Goal: Task Accomplishment & Management: Manage account settings

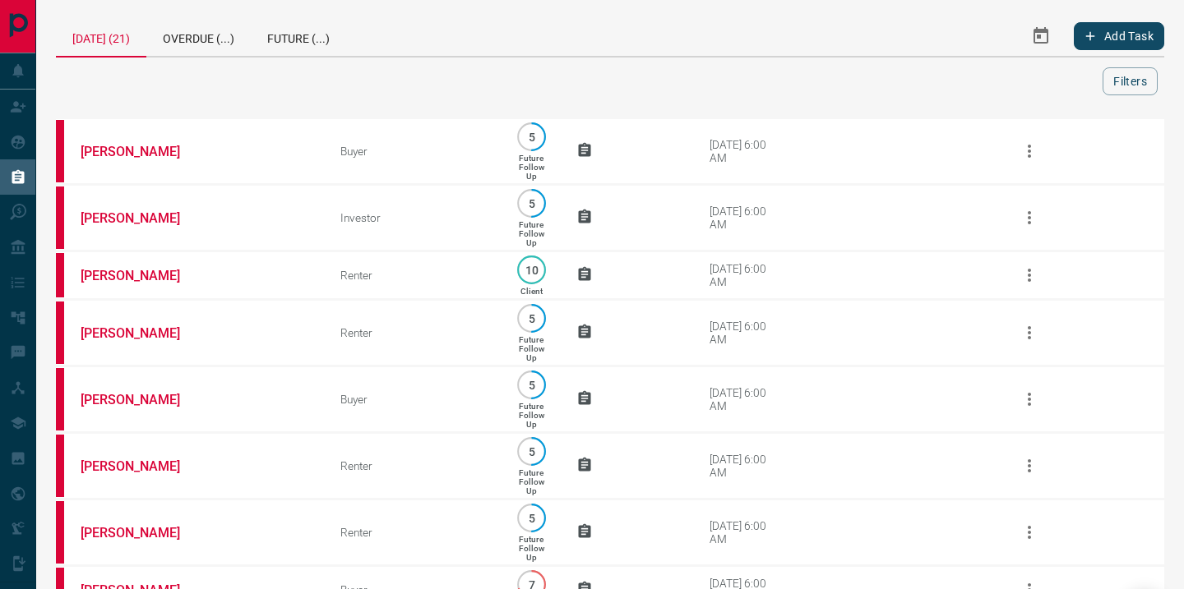
click at [1037, 44] on icon "Select Date Range" at bounding box center [1041, 36] width 20 height 20
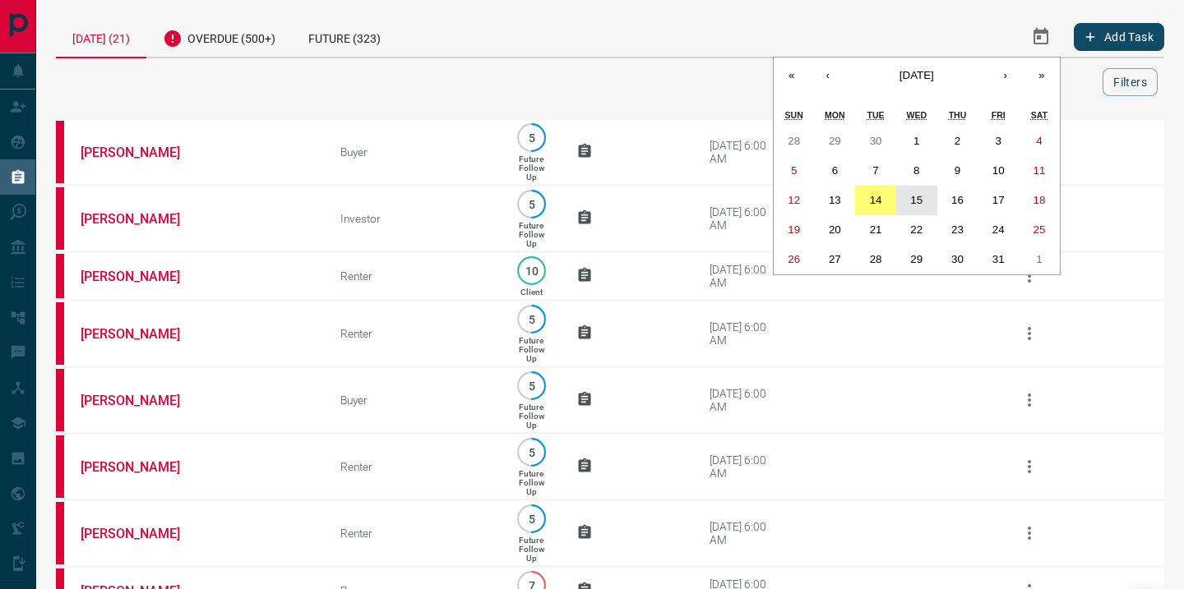
click at [912, 204] on abbr "15" at bounding box center [916, 200] width 12 height 12
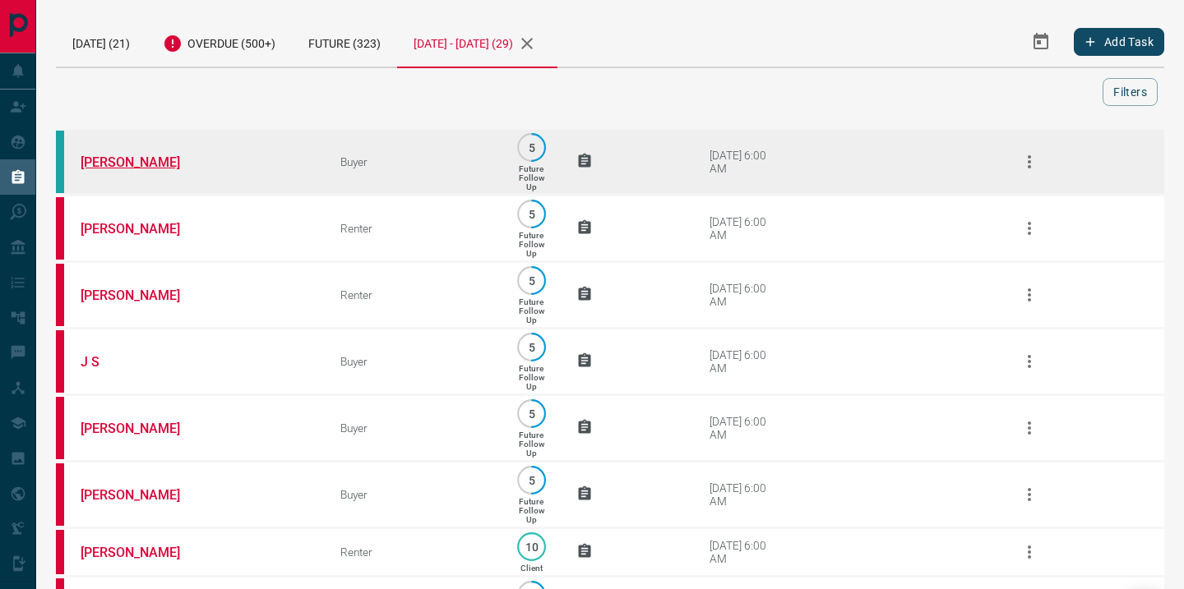
click at [104, 164] on link "[PERSON_NAME]" at bounding box center [142, 163] width 123 height 16
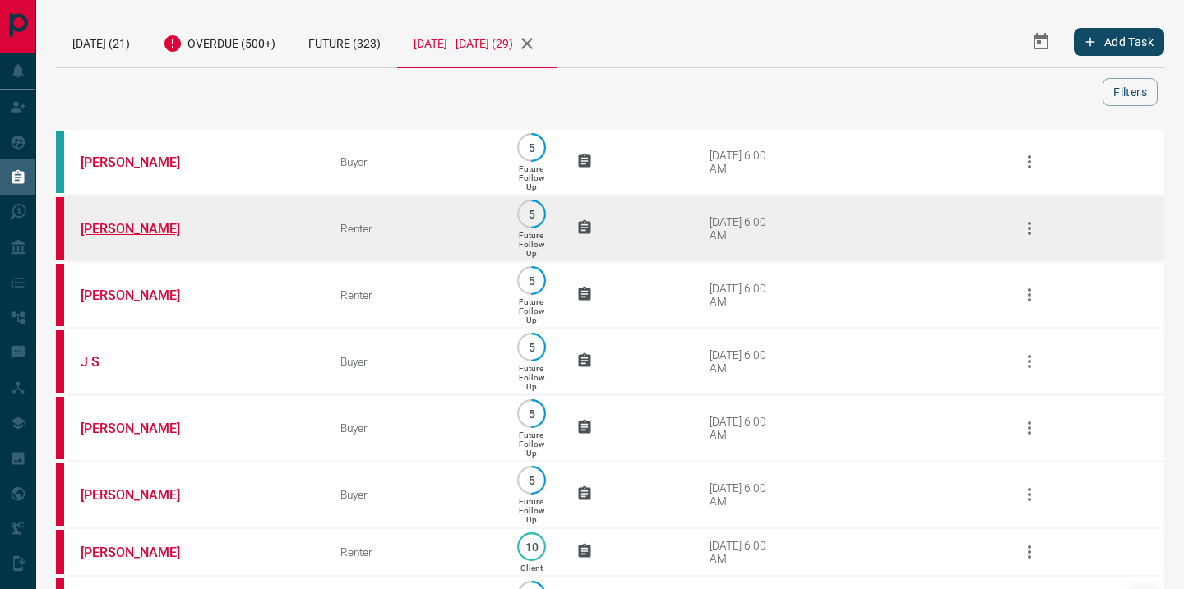
click at [126, 232] on link "[PERSON_NAME]" at bounding box center [142, 229] width 123 height 16
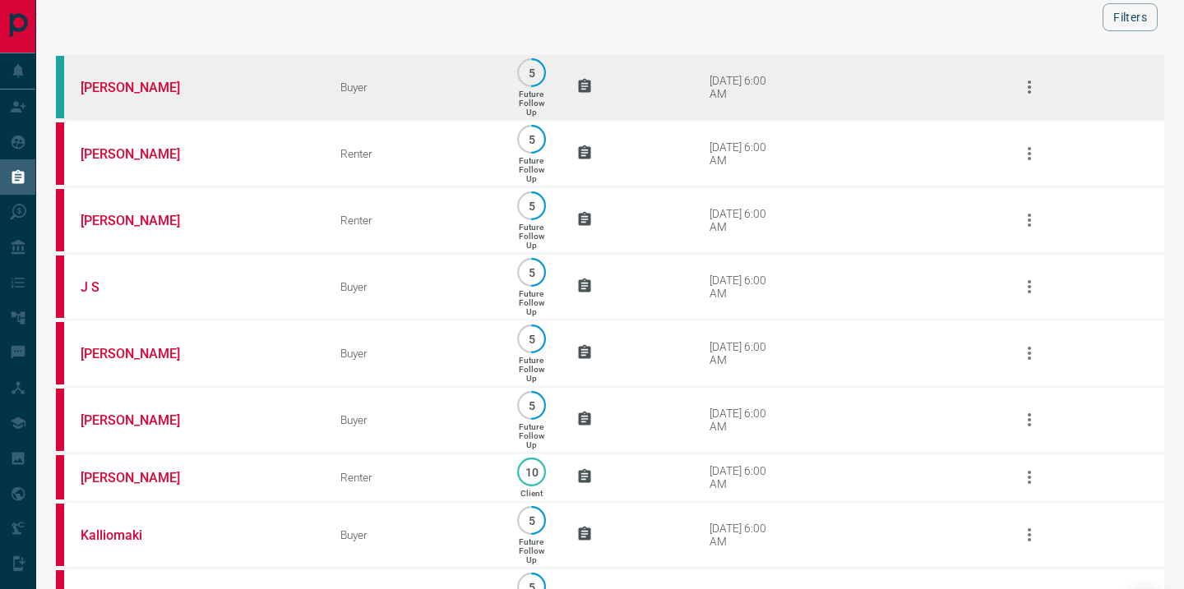
scroll to position [92, 0]
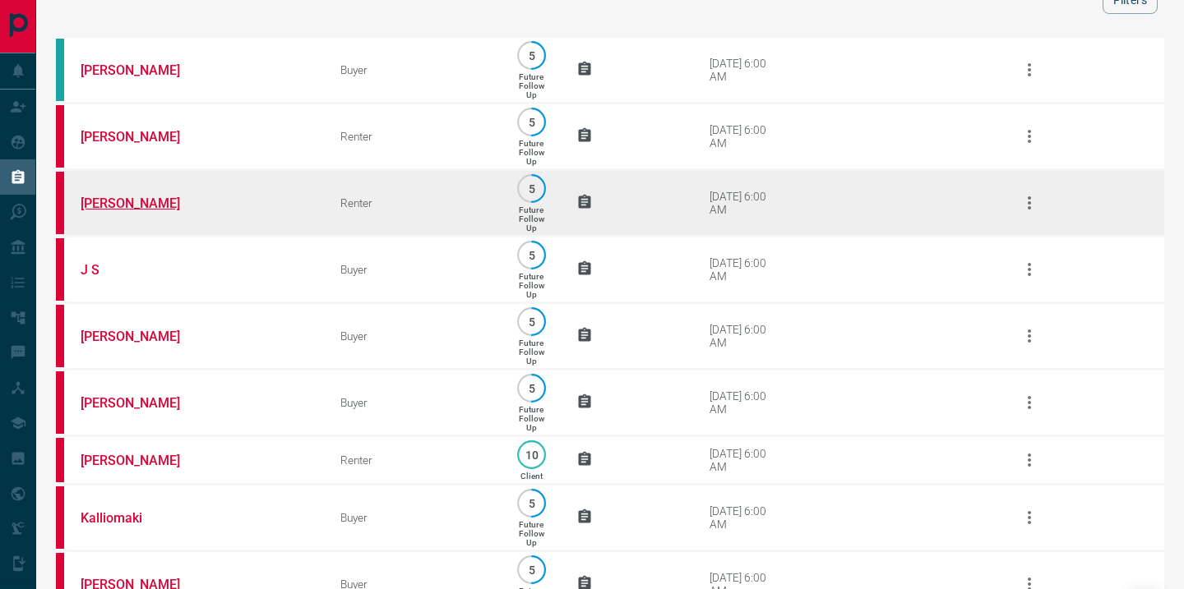
click at [134, 210] on link "[PERSON_NAME]" at bounding box center [142, 204] width 123 height 16
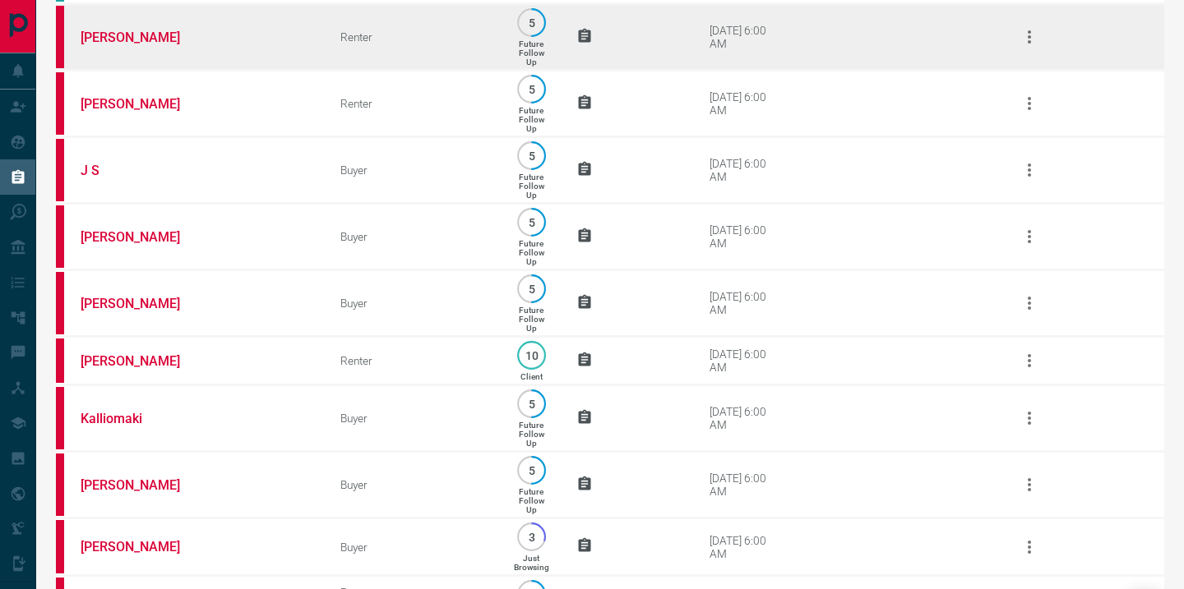
scroll to position [194, 0]
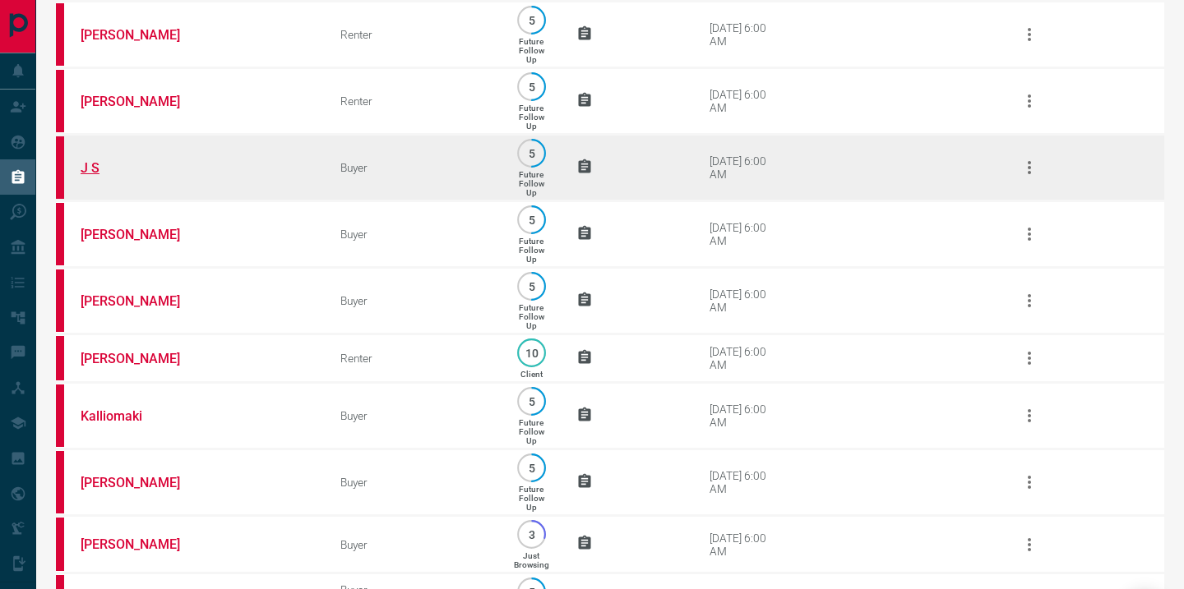
click at [94, 176] on link "J S" at bounding box center [142, 168] width 123 height 16
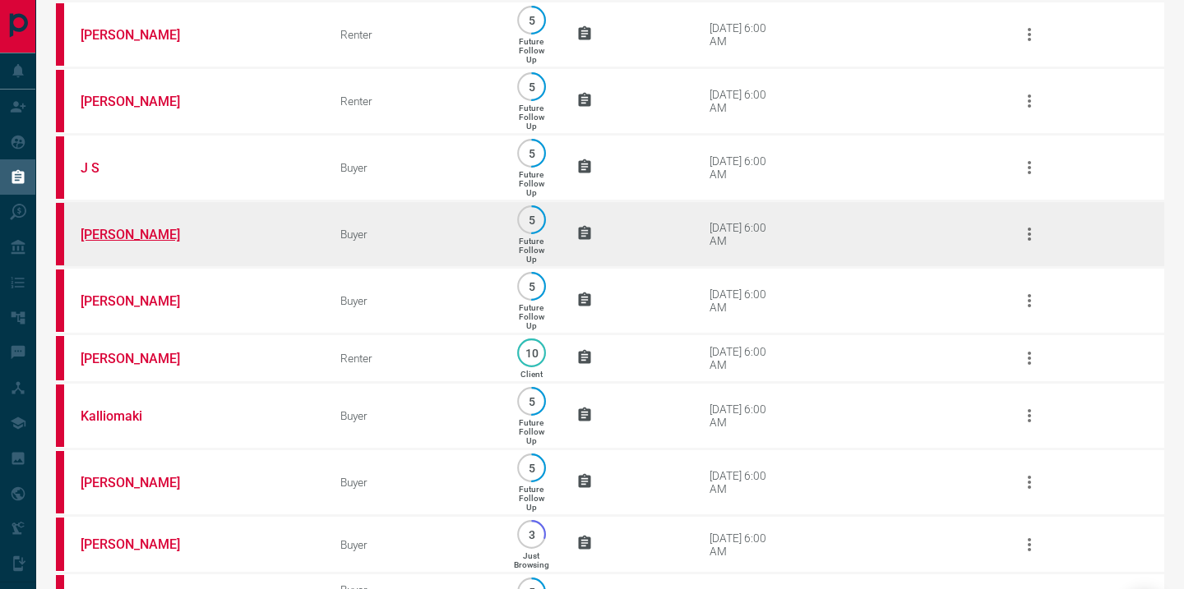
click at [114, 243] on link "[PERSON_NAME]" at bounding box center [142, 235] width 123 height 16
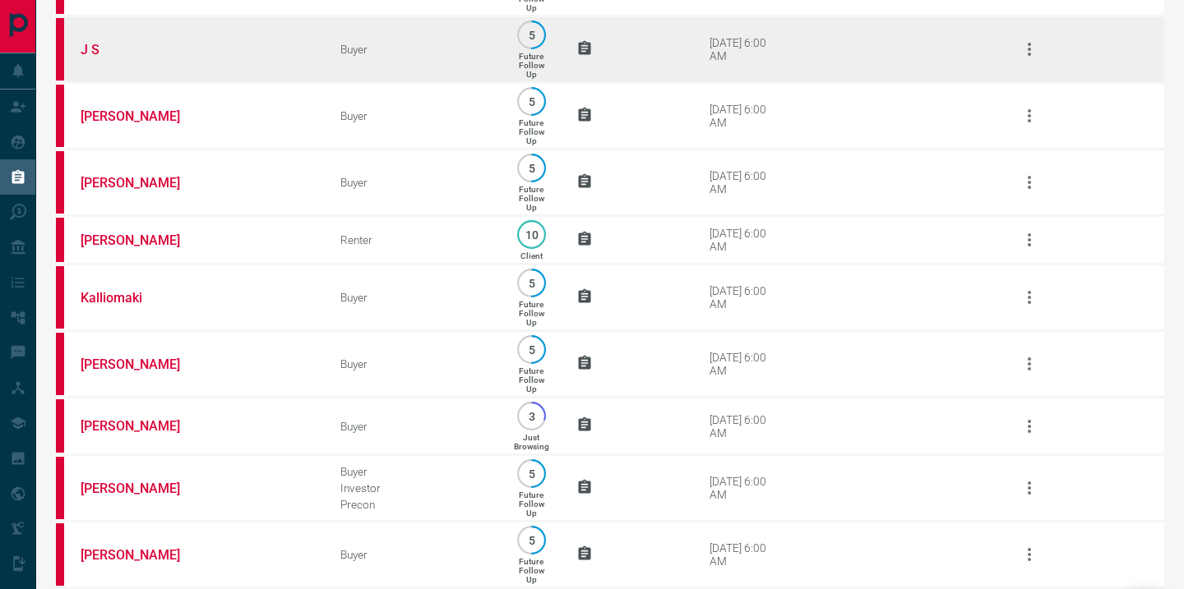
scroll to position [315, 0]
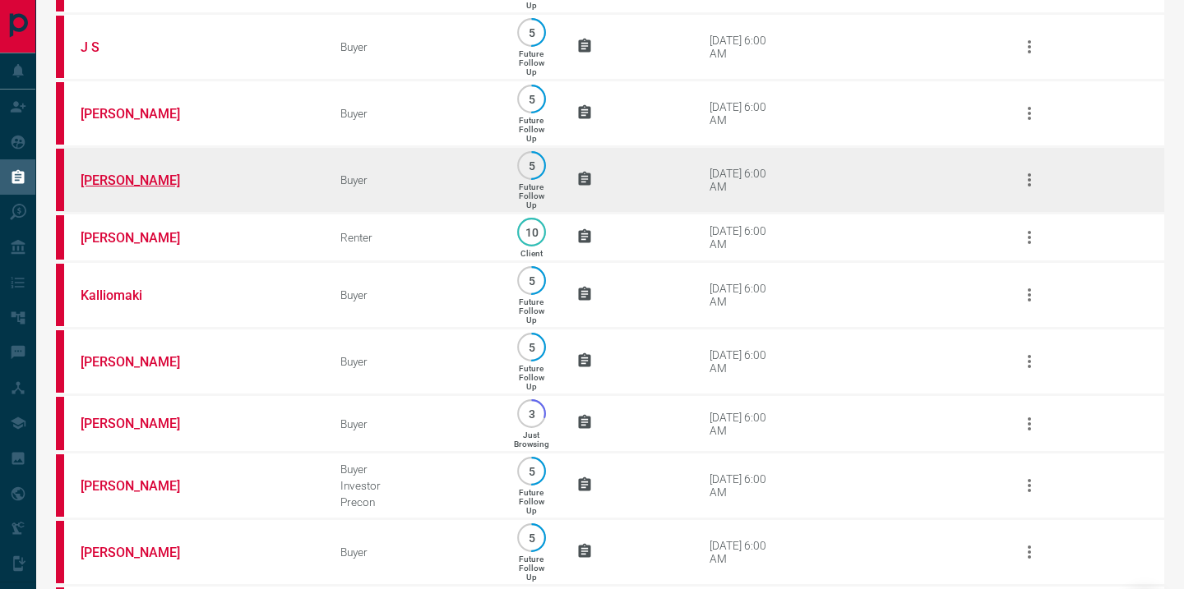
click at [115, 188] on link "[PERSON_NAME]" at bounding box center [142, 181] width 123 height 16
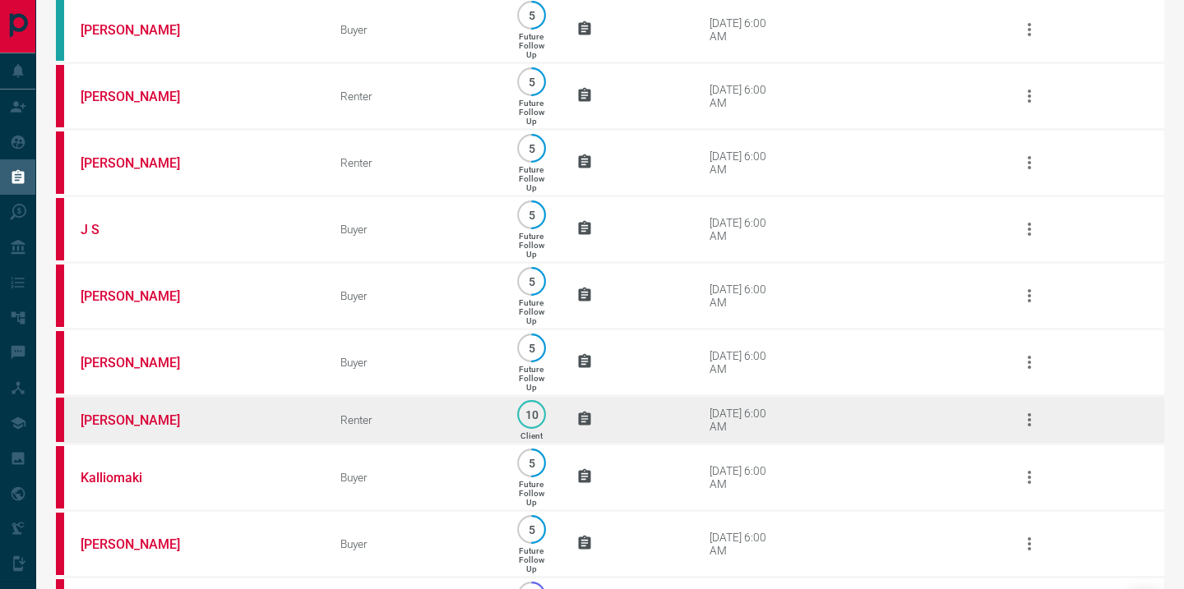
scroll to position [175, 0]
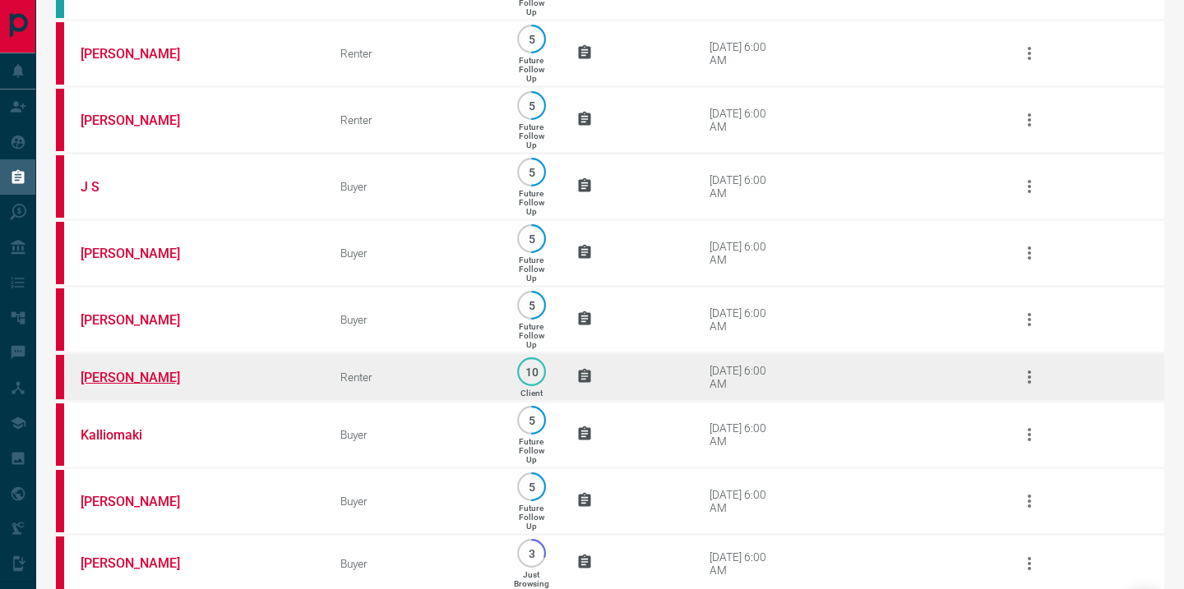
click at [113, 386] on link "[PERSON_NAME]" at bounding box center [142, 378] width 123 height 16
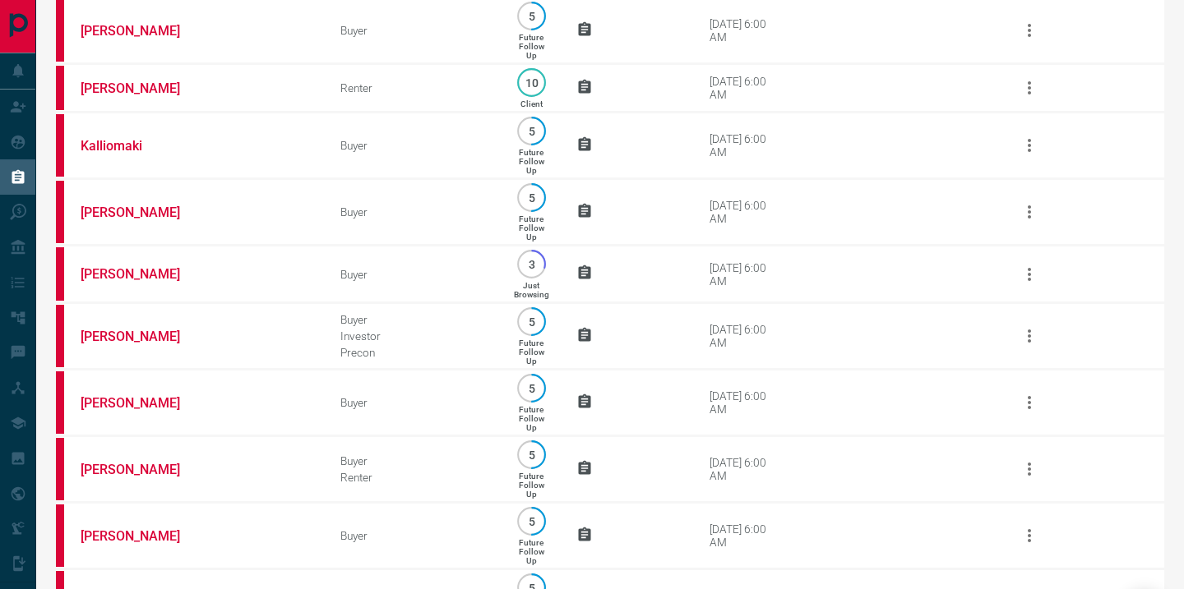
scroll to position [464, 0]
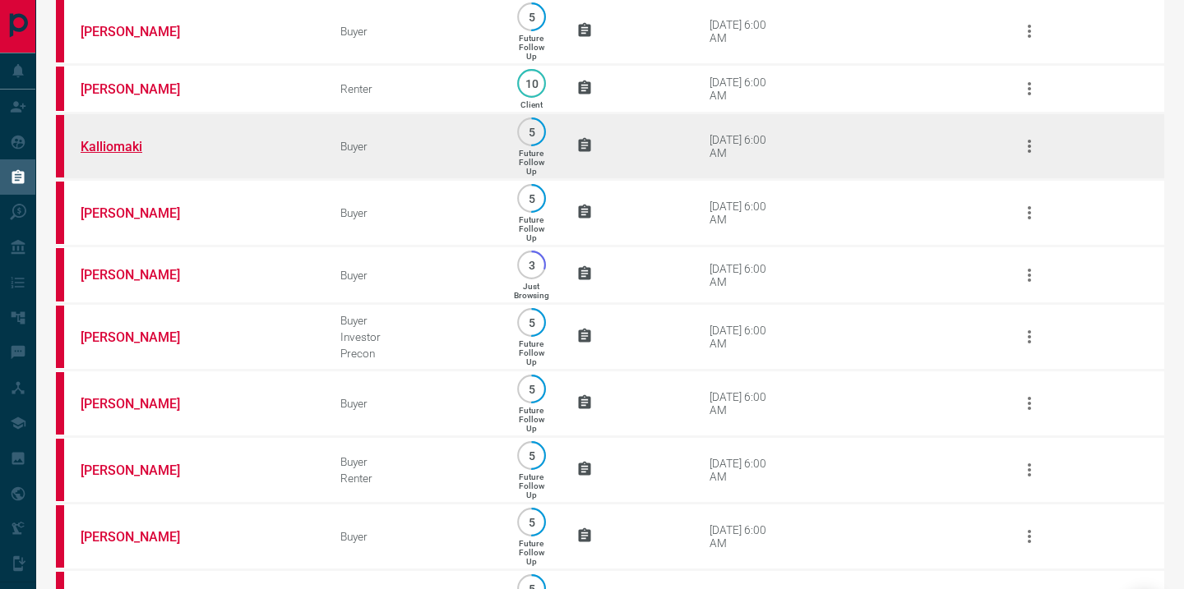
click at [109, 155] on link "Kalliomaki" at bounding box center [142, 147] width 123 height 16
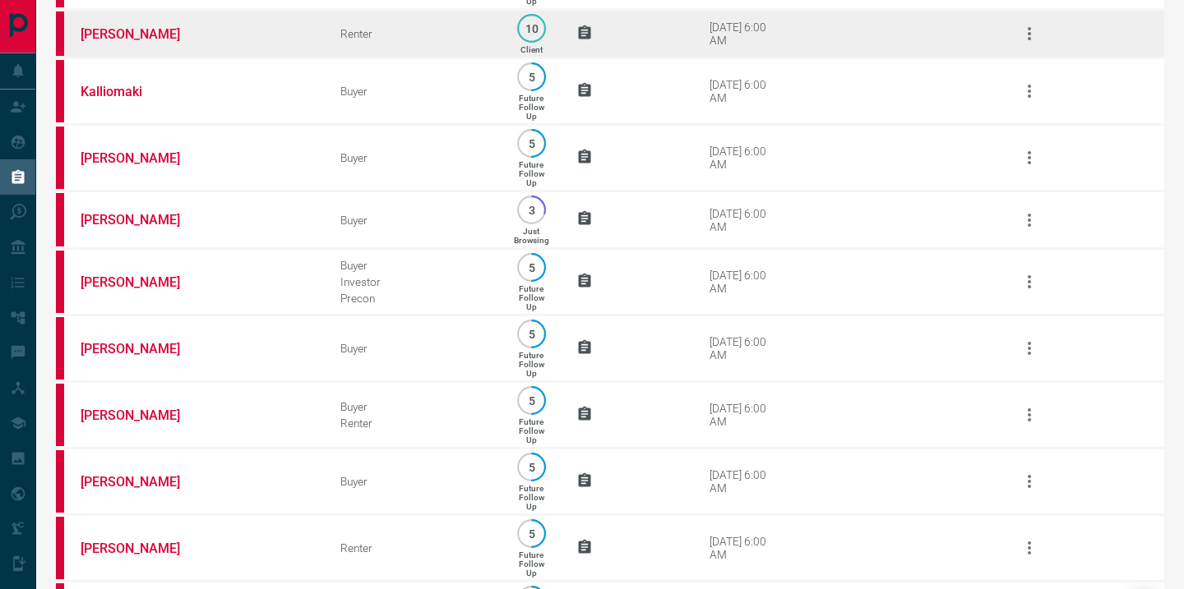
scroll to position [537, 0]
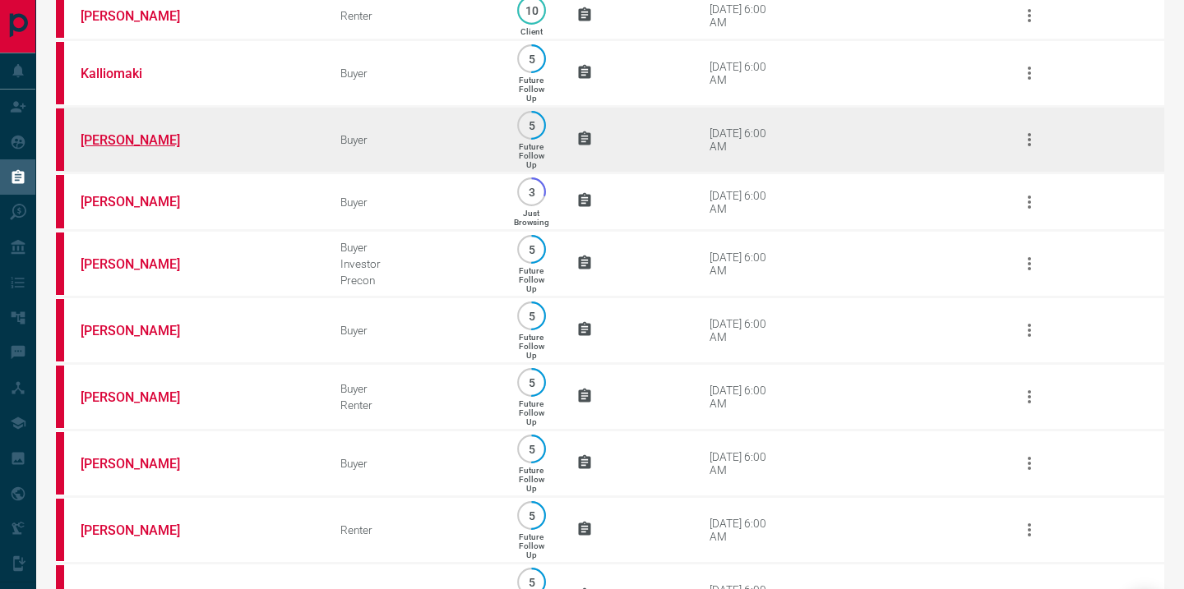
click at [111, 148] on link "[PERSON_NAME]" at bounding box center [142, 140] width 123 height 16
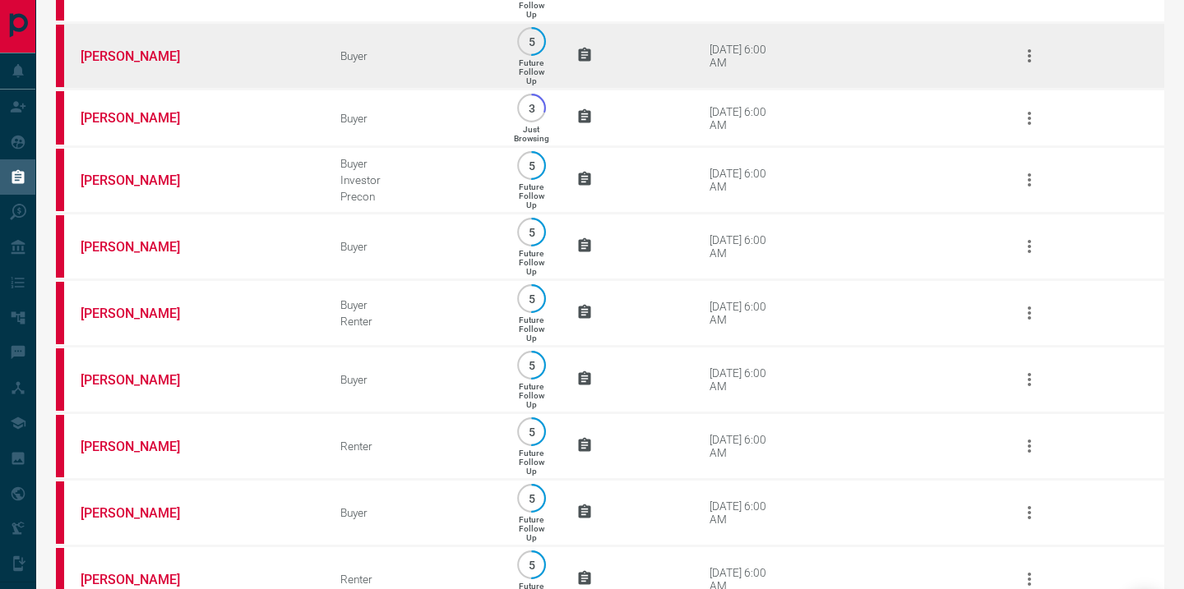
scroll to position [644, 0]
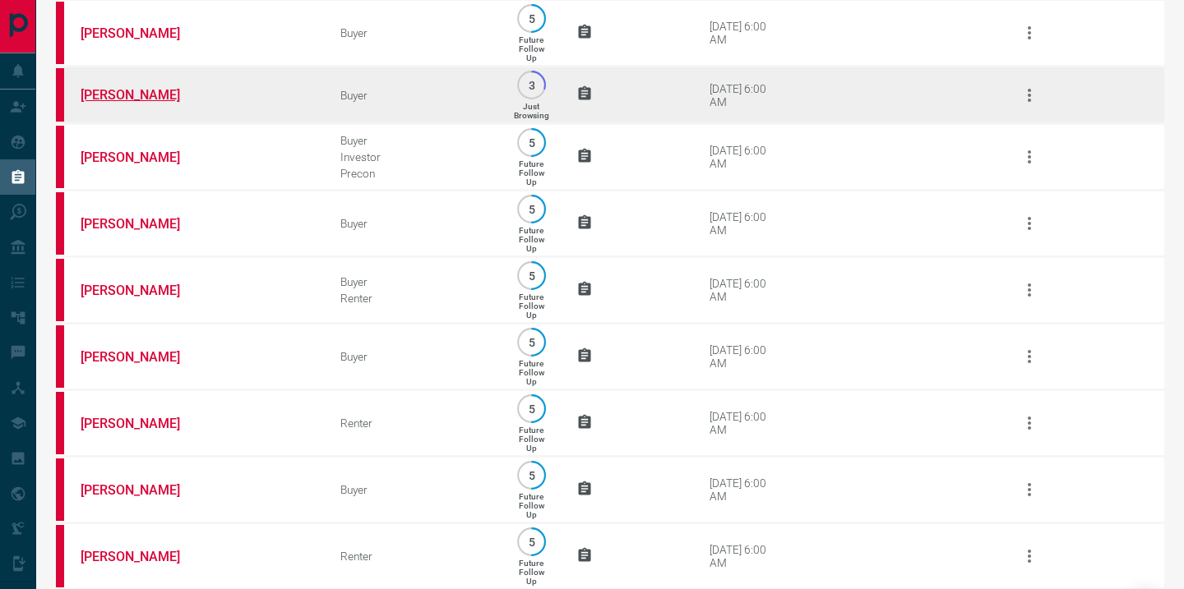
click at [120, 103] on link "[PERSON_NAME]" at bounding box center [142, 95] width 123 height 16
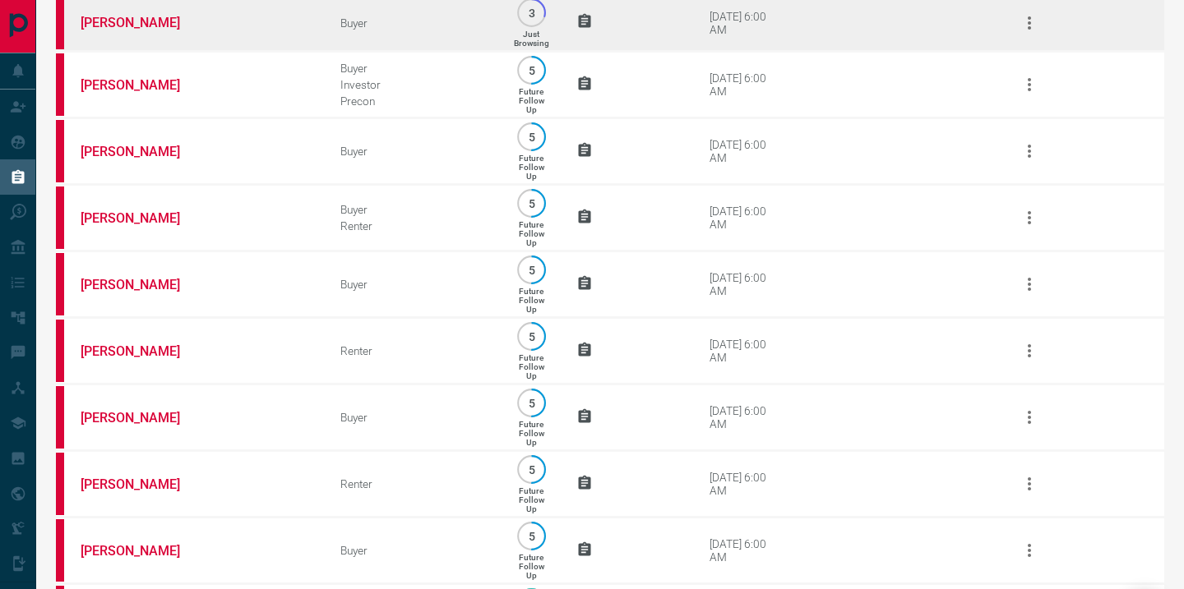
scroll to position [719, 0]
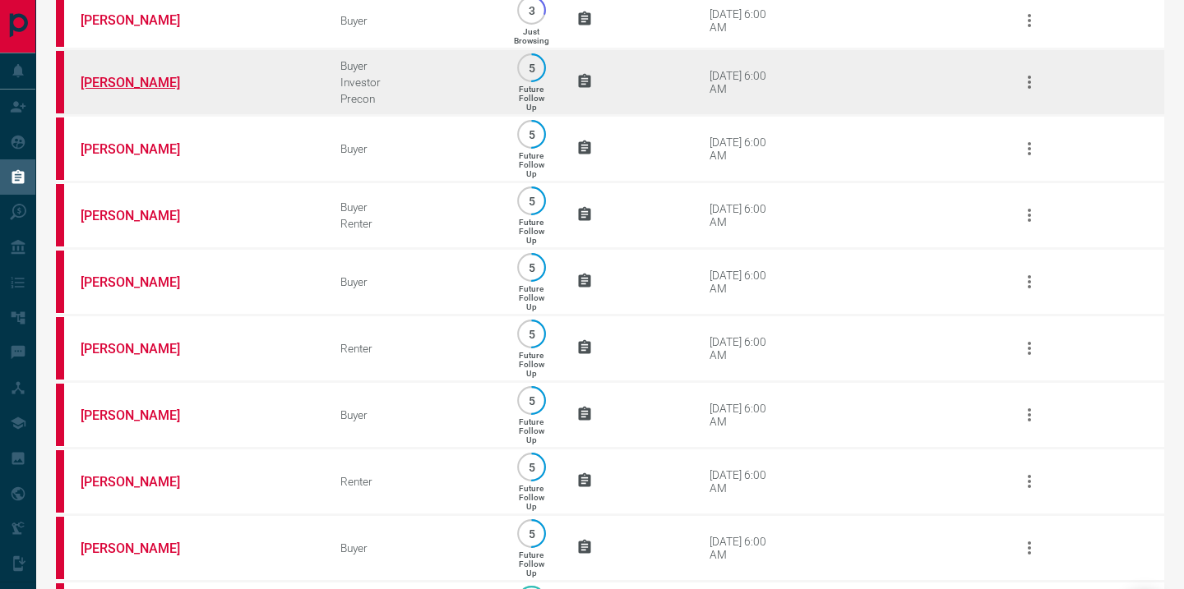
click at [136, 90] on link "[PERSON_NAME]" at bounding box center [142, 83] width 123 height 16
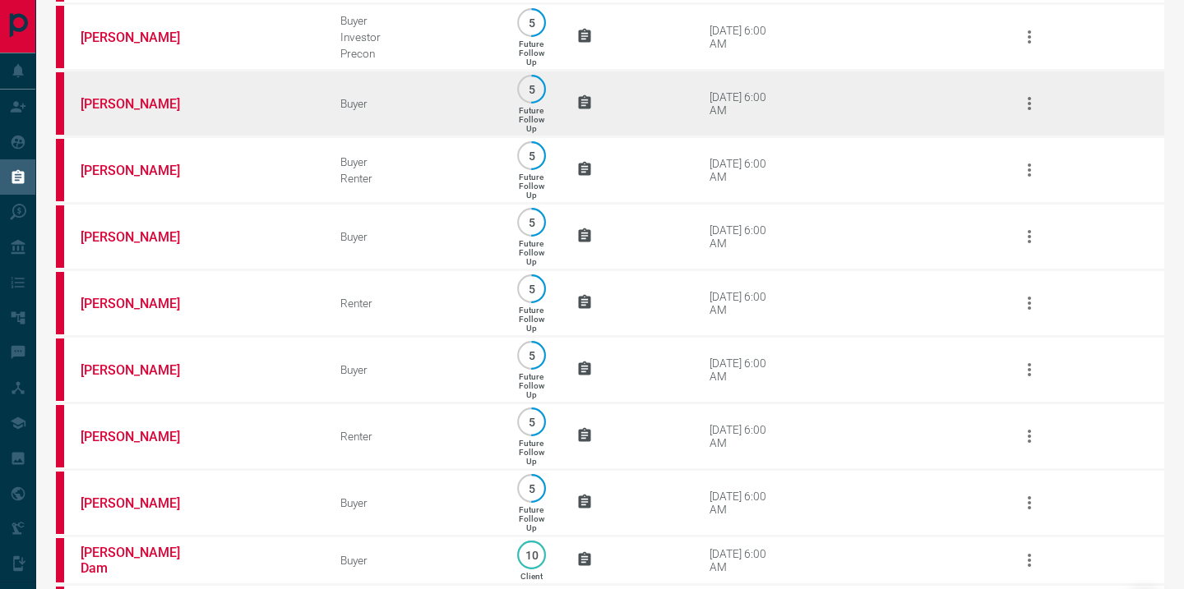
scroll to position [787, 0]
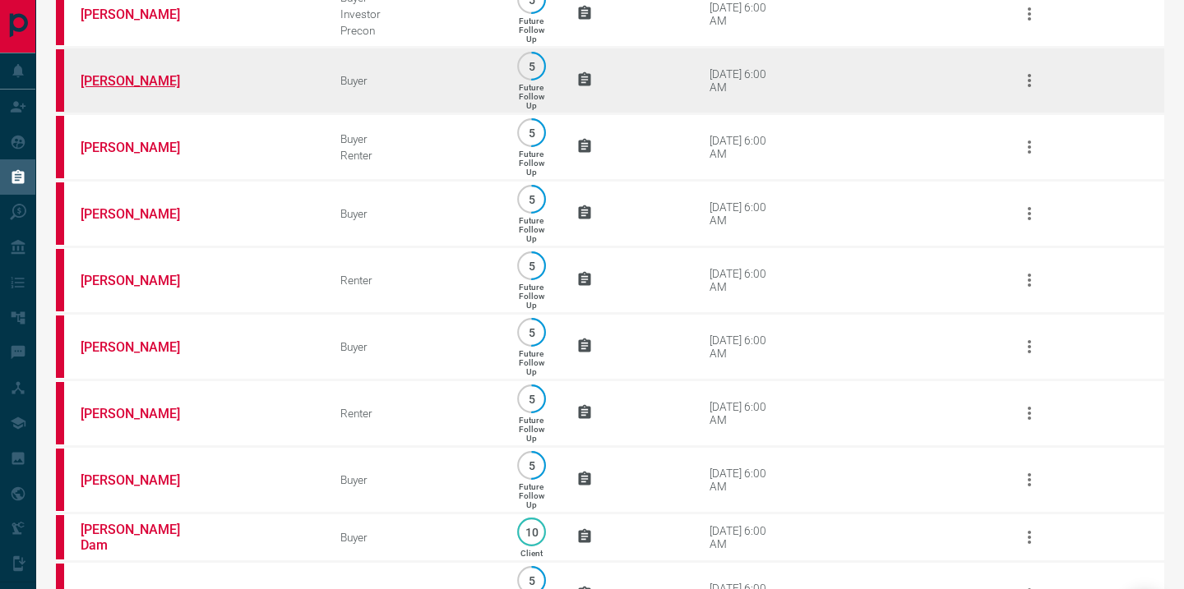
click at [132, 89] on link "[PERSON_NAME]" at bounding box center [142, 81] width 123 height 16
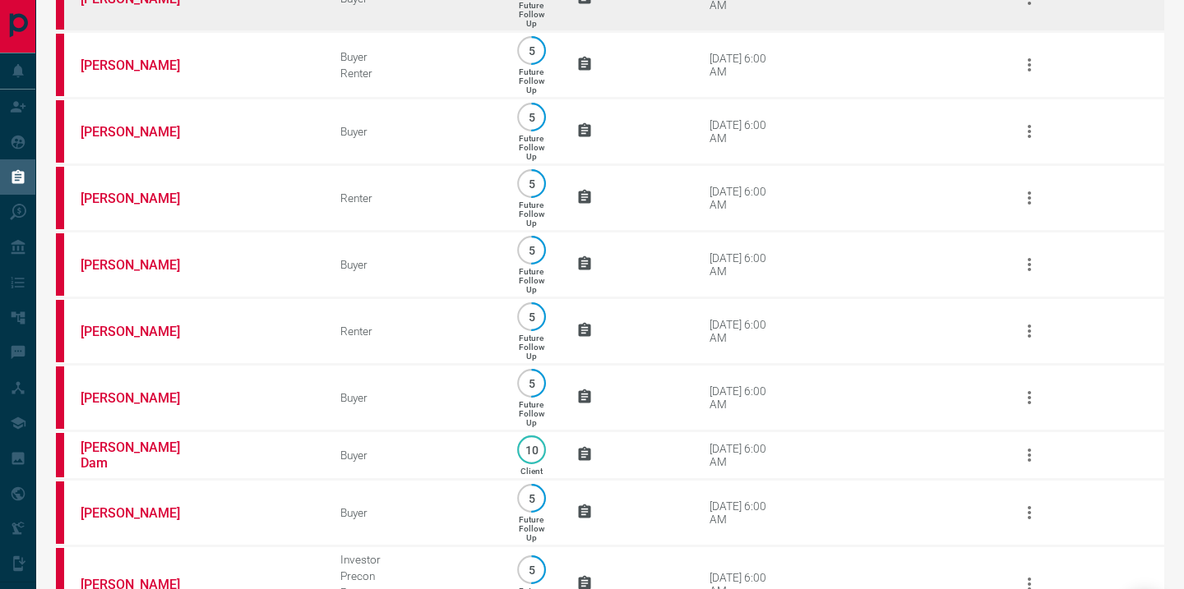
scroll to position [872, 0]
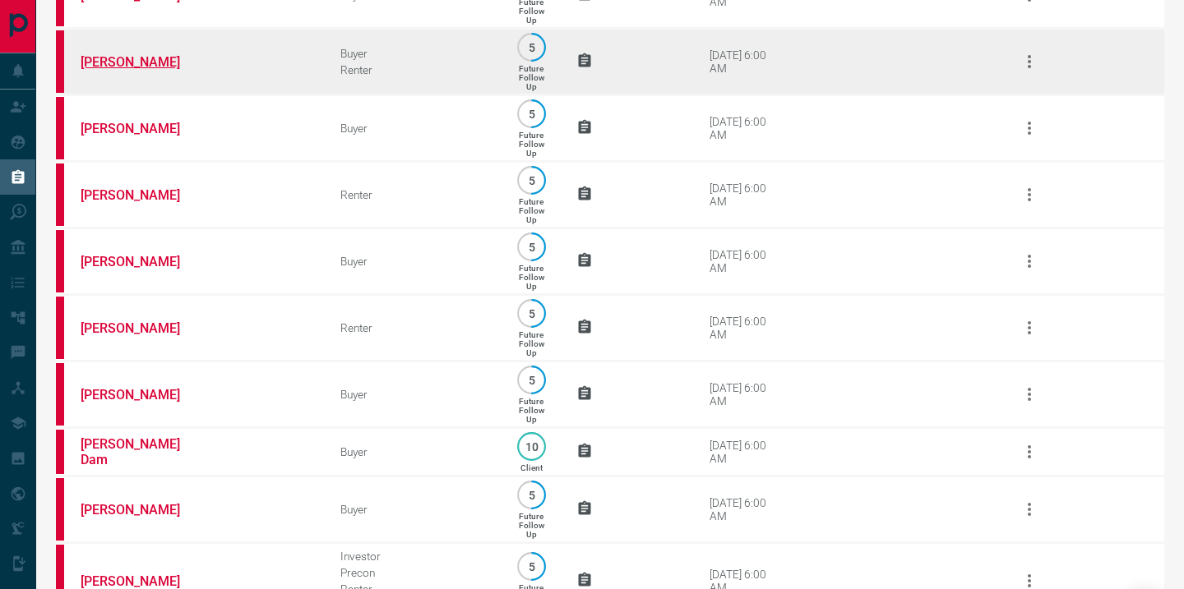
click at [112, 70] on link "[PERSON_NAME]" at bounding box center [142, 62] width 123 height 16
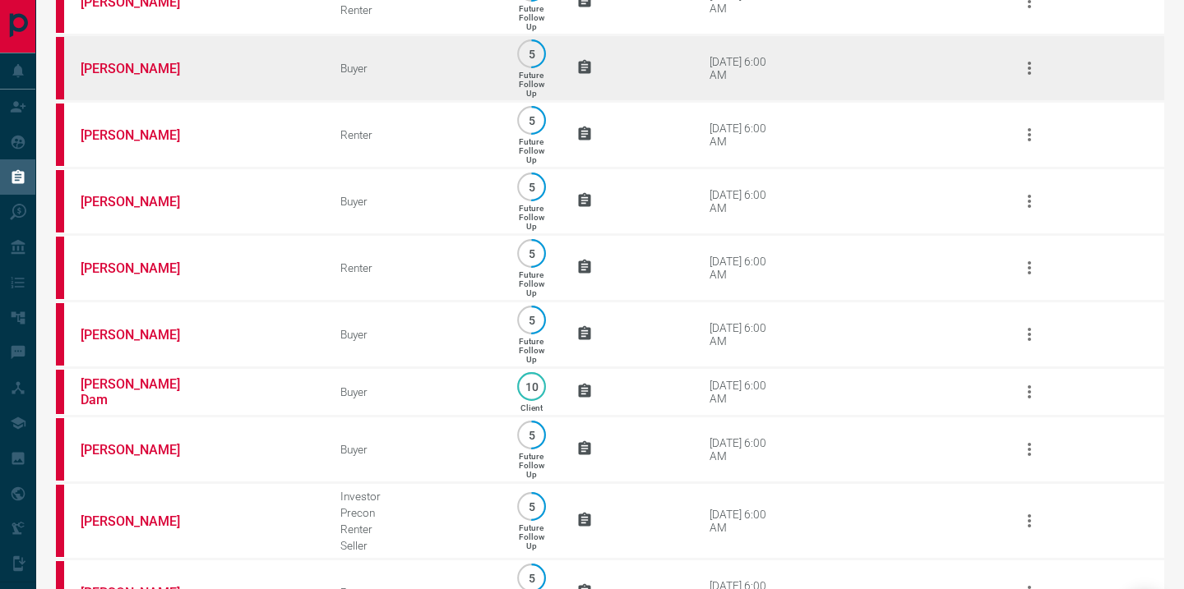
scroll to position [934, 0]
click at [136, 75] on link "[PERSON_NAME]" at bounding box center [142, 67] width 123 height 16
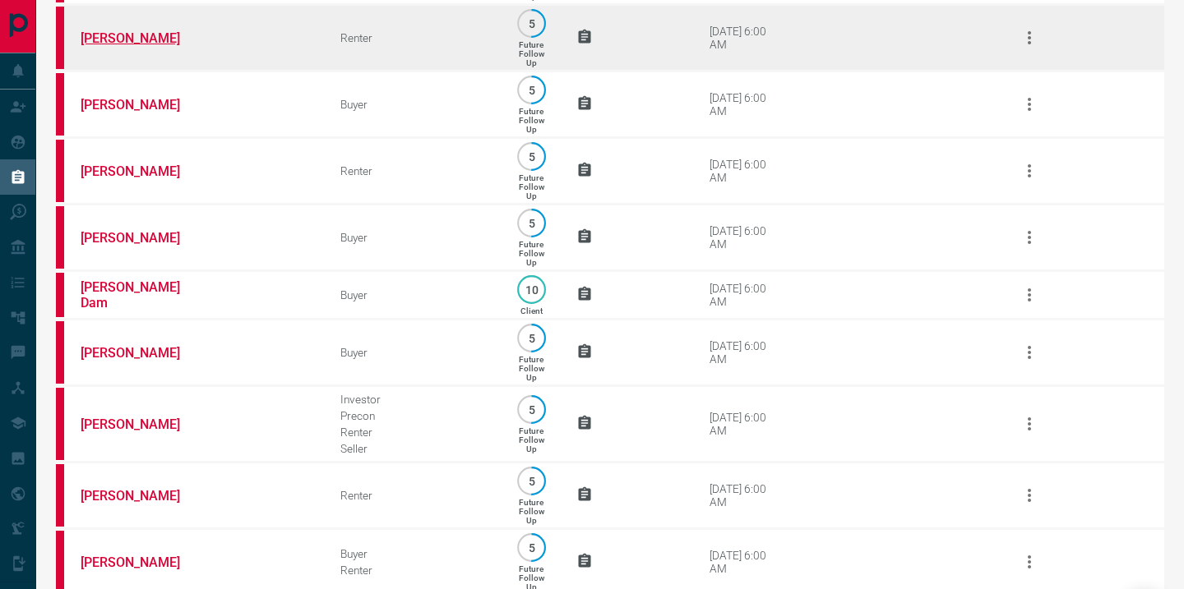
click at [133, 46] on link "[PERSON_NAME]" at bounding box center [142, 38] width 123 height 16
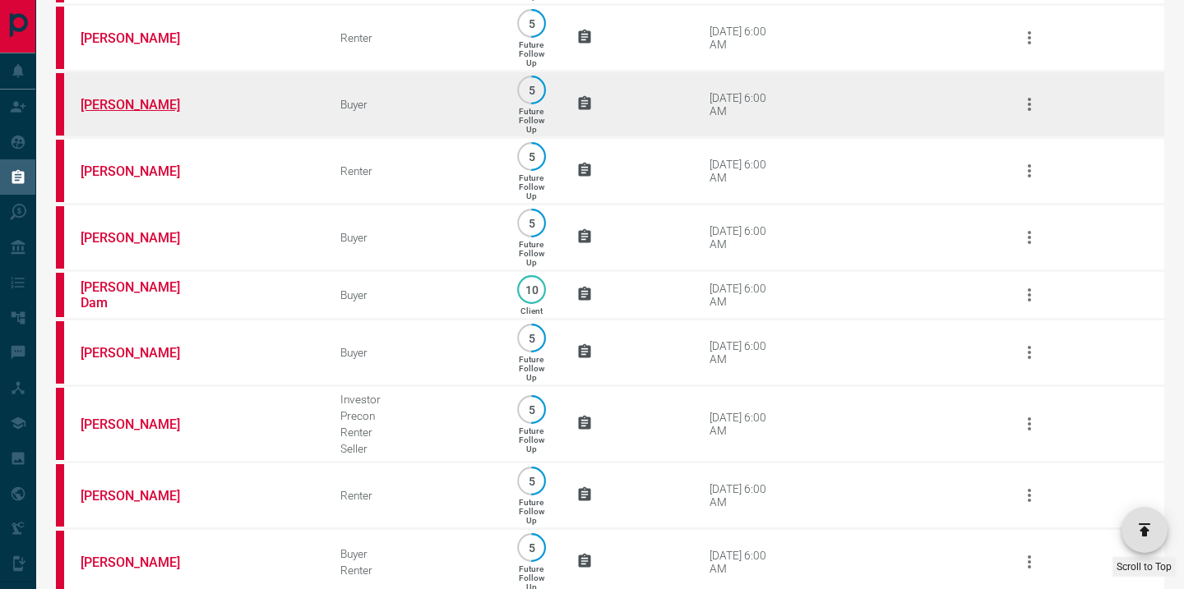
click at [138, 113] on link "[PERSON_NAME]" at bounding box center [142, 105] width 123 height 16
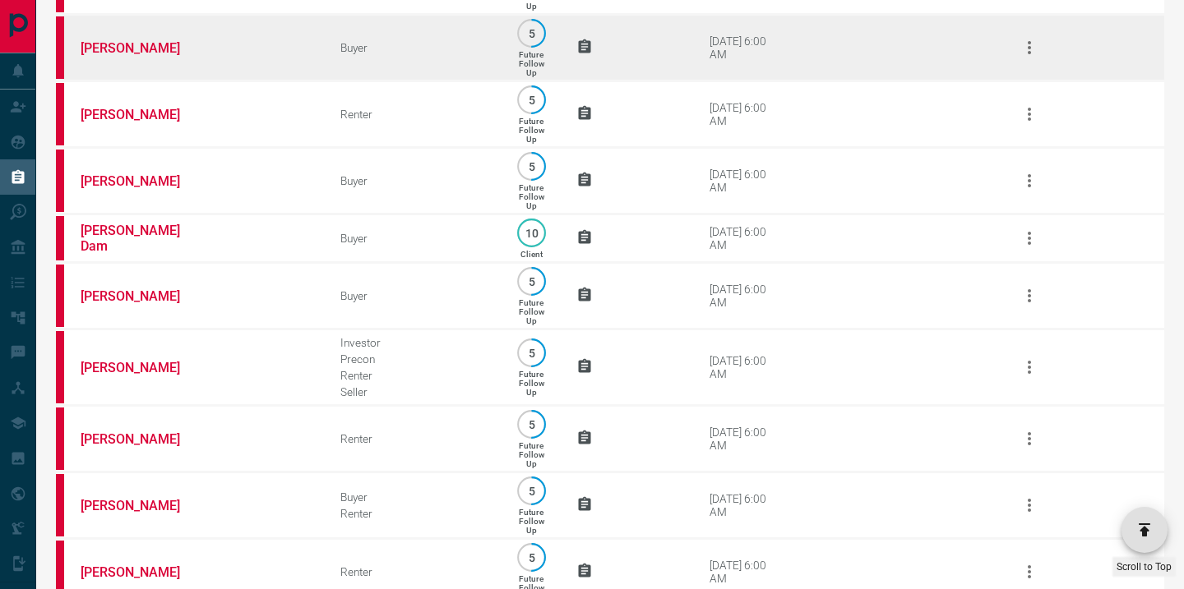
scroll to position [1092, 0]
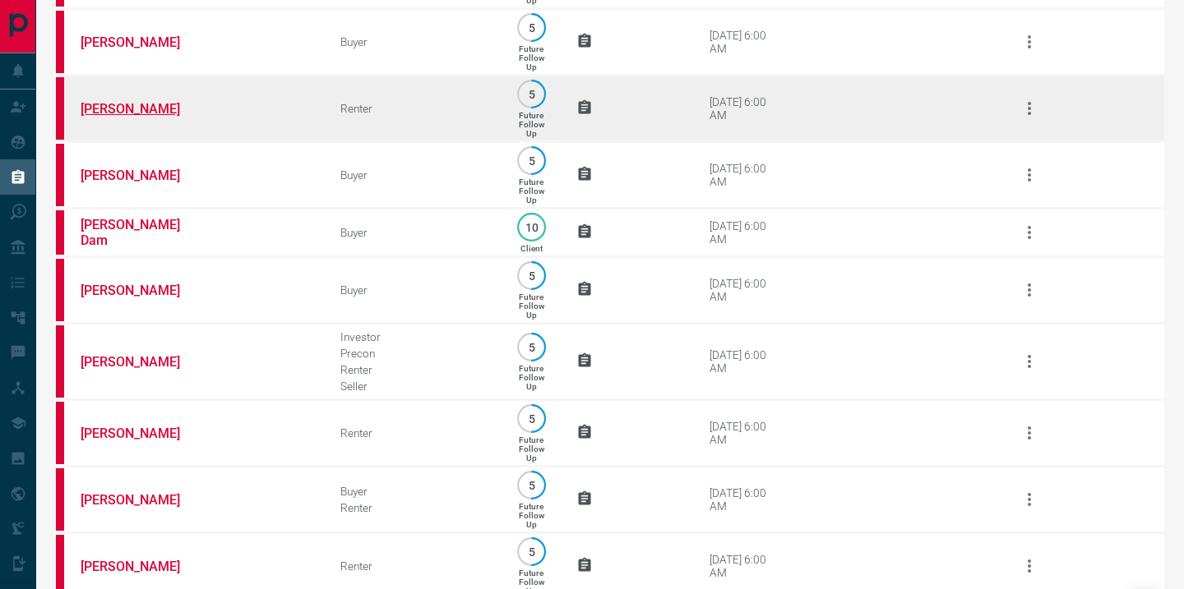
click at [114, 117] on link "[PERSON_NAME]" at bounding box center [142, 109] width 123 height 16
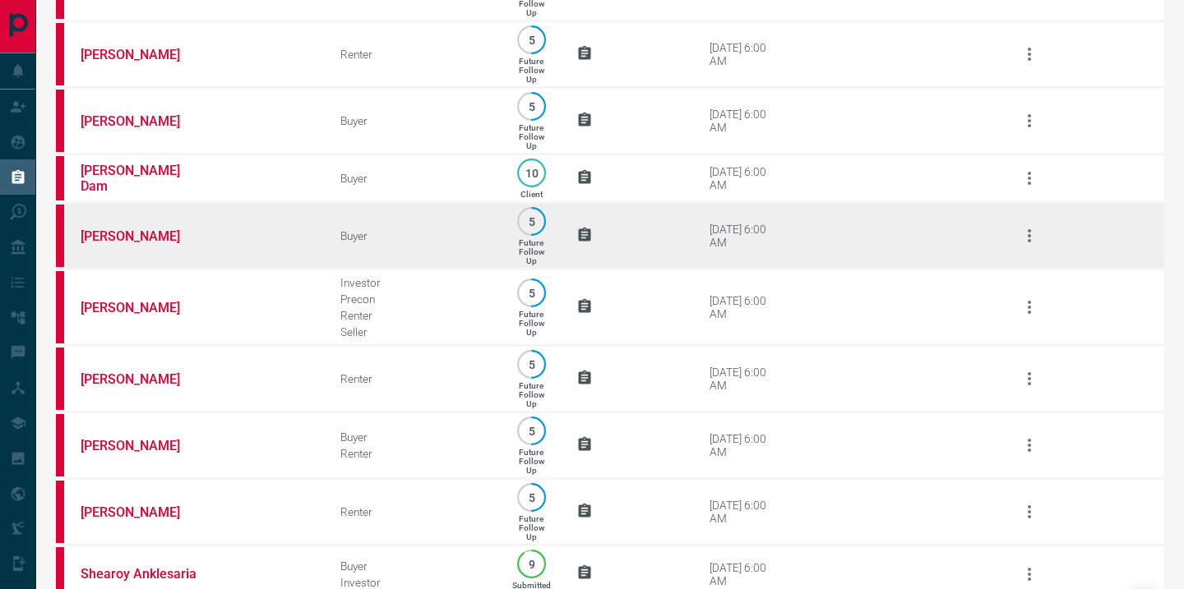
scroll to position [1145, 0]
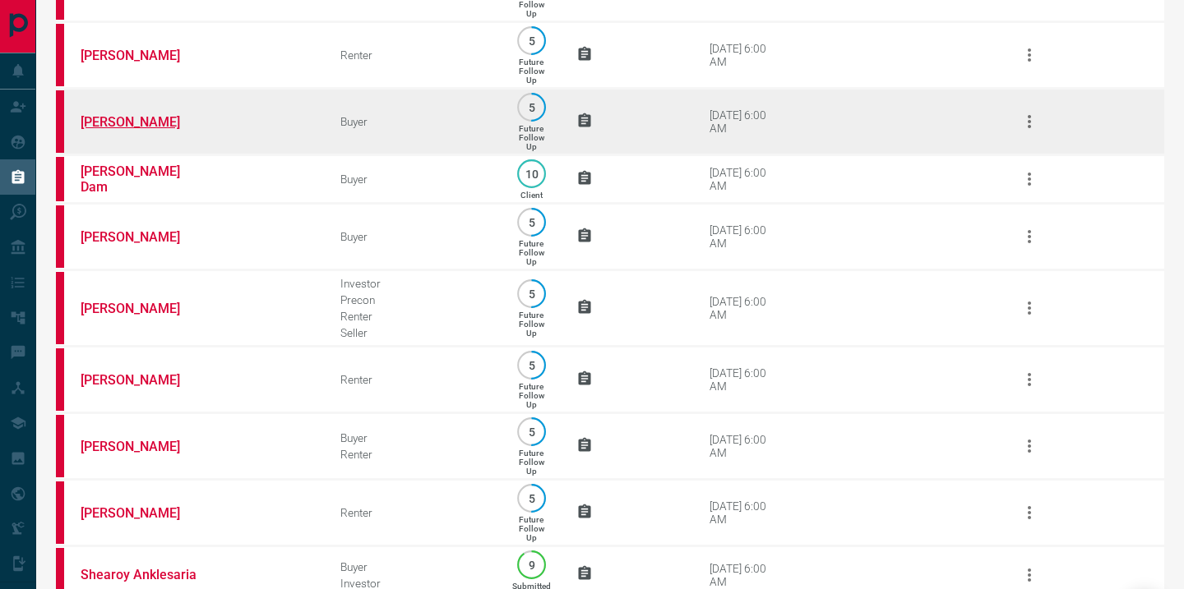
click at [129, 130] on link "[PERSON_NAME]" at bounding box center [142, 122] width 123 height 16
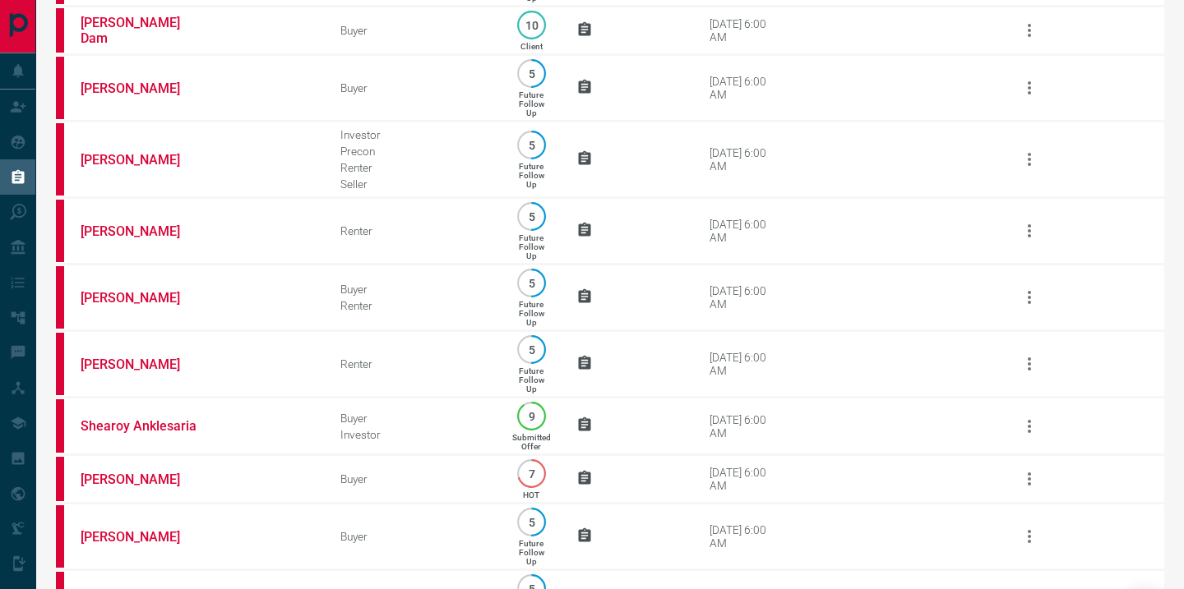
scroll to position [1295, 0]
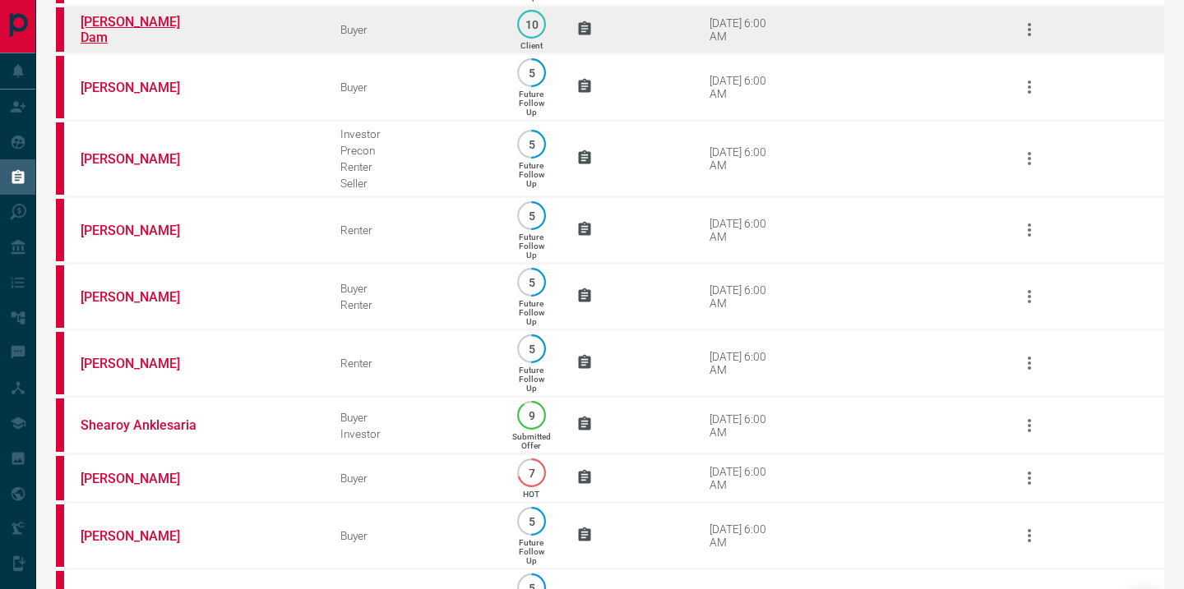
click at [108, 45] on link "[PERSON_NAME] Dam" at bounding box center [142, 29] width 123 height 31
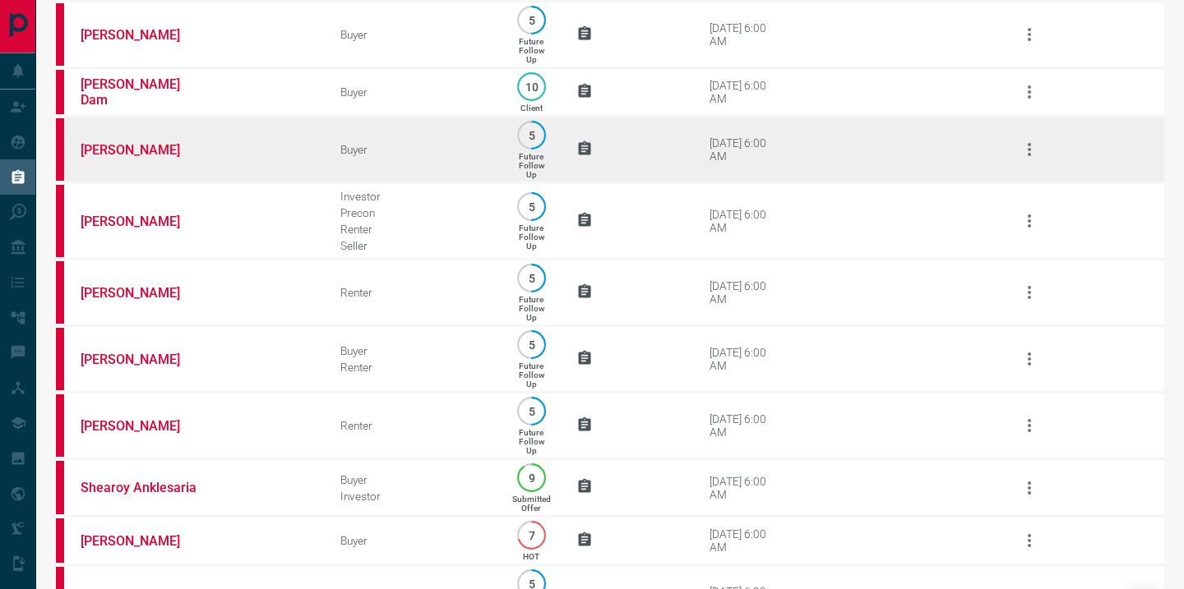
scroll to position [1227, 0]
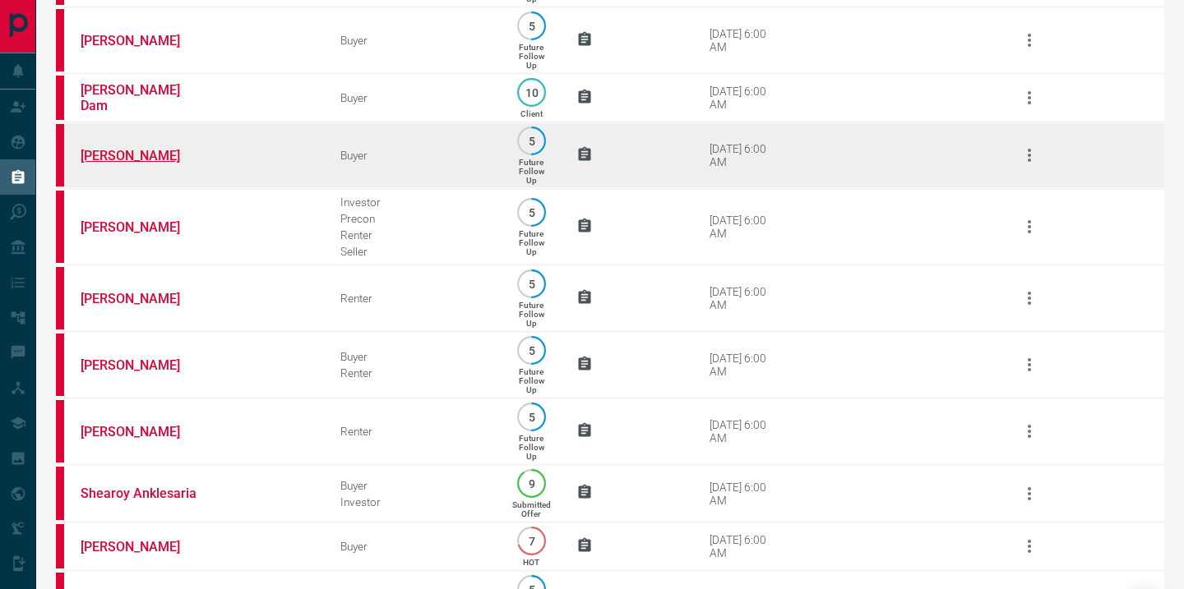
click at [119, 164] on link "[PERSON_NAME]" at bounding box center [142, 156] width 123 height 16
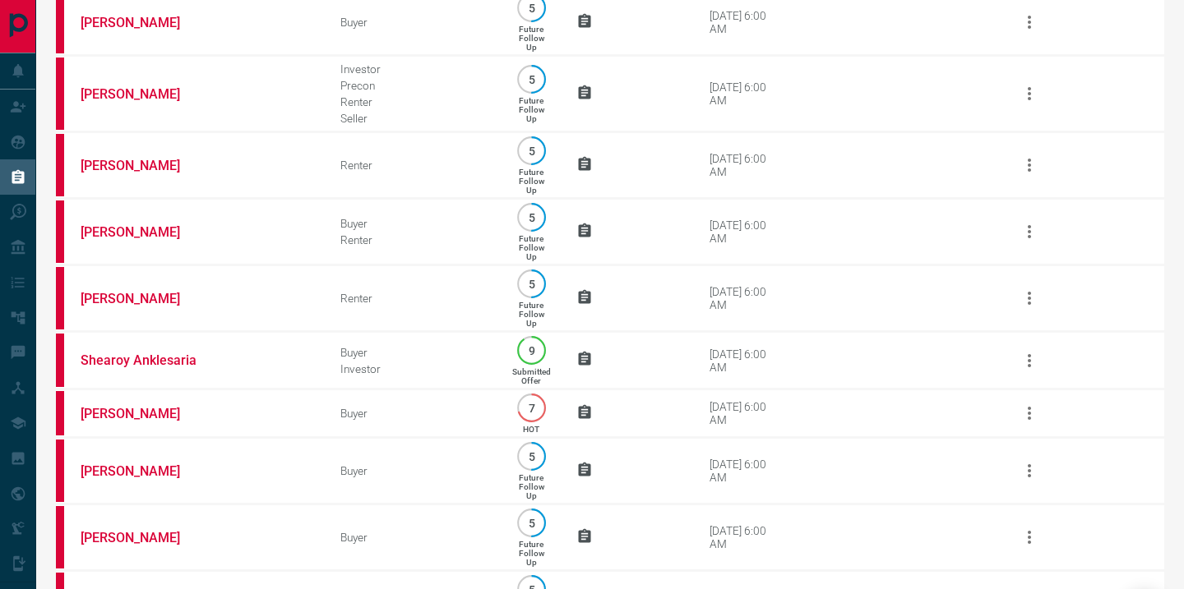
scroll to position [1357, 0]
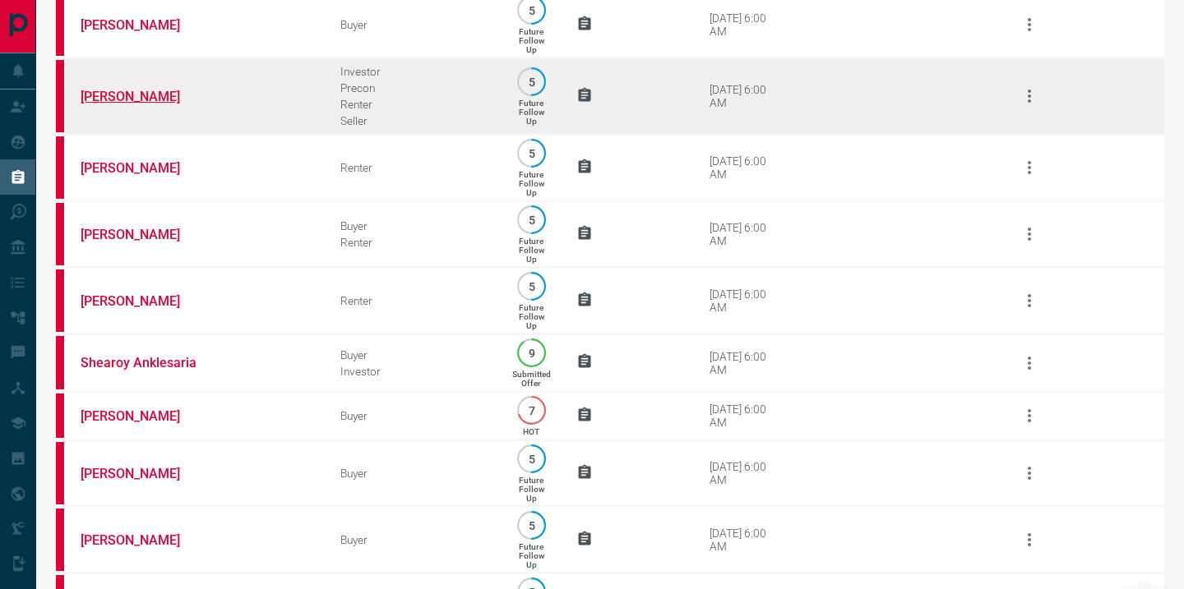
click at [115, 104] on link "[PERSON_NAME]" at bounding box center [142, 97] width 123 height 16
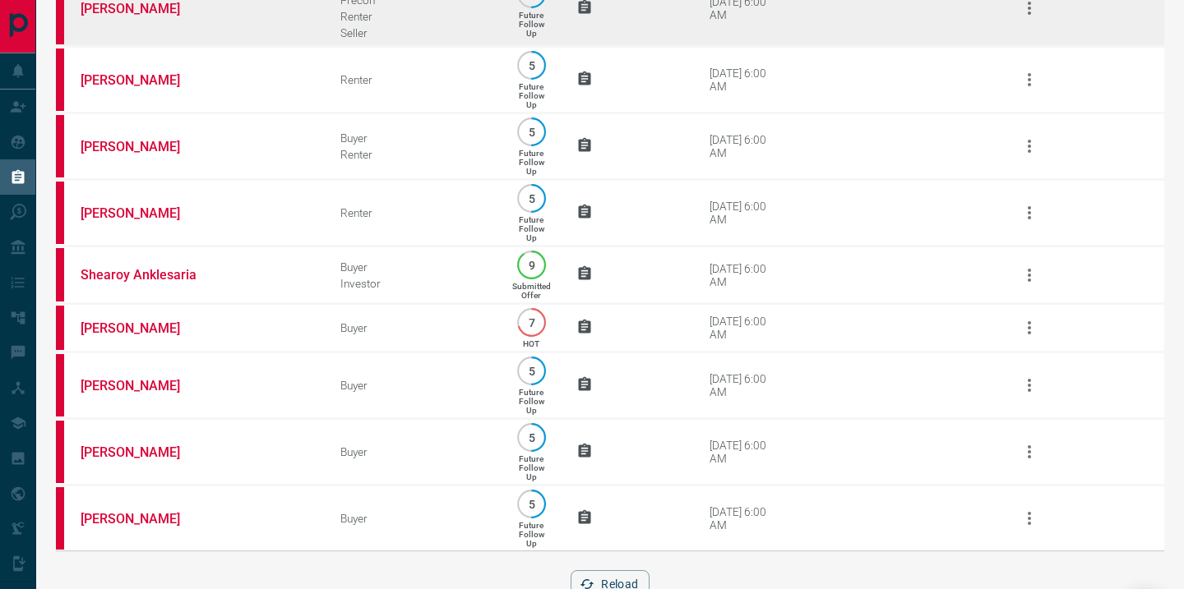
scroll to position [1440, 0]
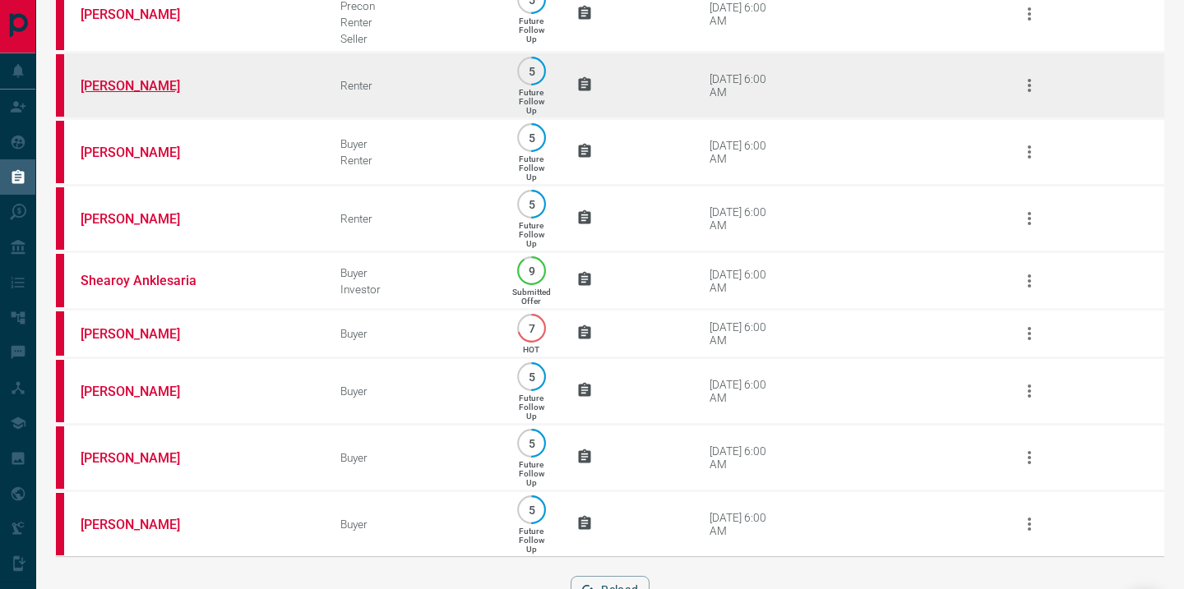
click at [95, 94] on link "[PERSON_NAME]" at bounding box center [142, 86] width 123 height 16
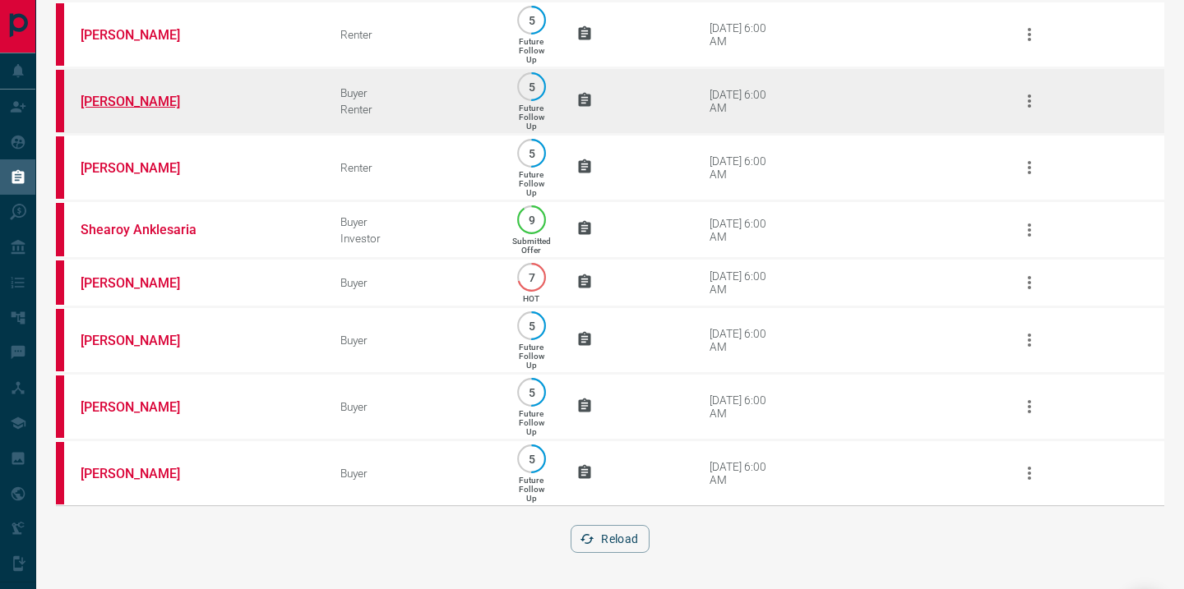
click at [103, 94] on link "[PERSON_NAME]" at bounding box center [142, 102] width 123 height 16
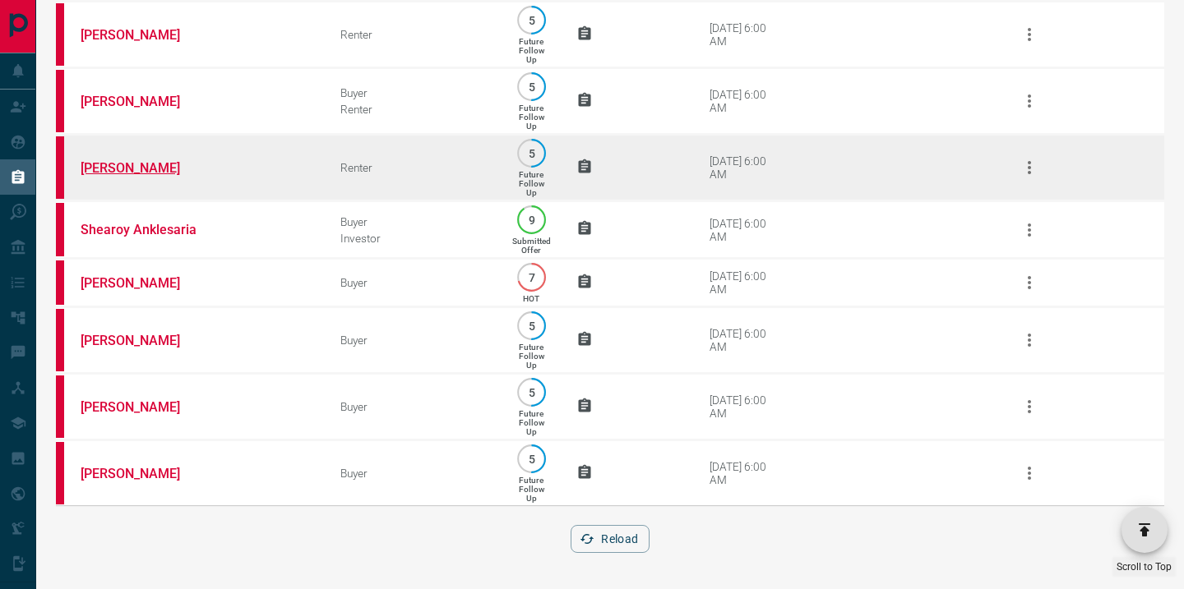
click at [122, 160] on link "[PERSON_NAME]" at bounding box center [142, 168] width 123 height 16
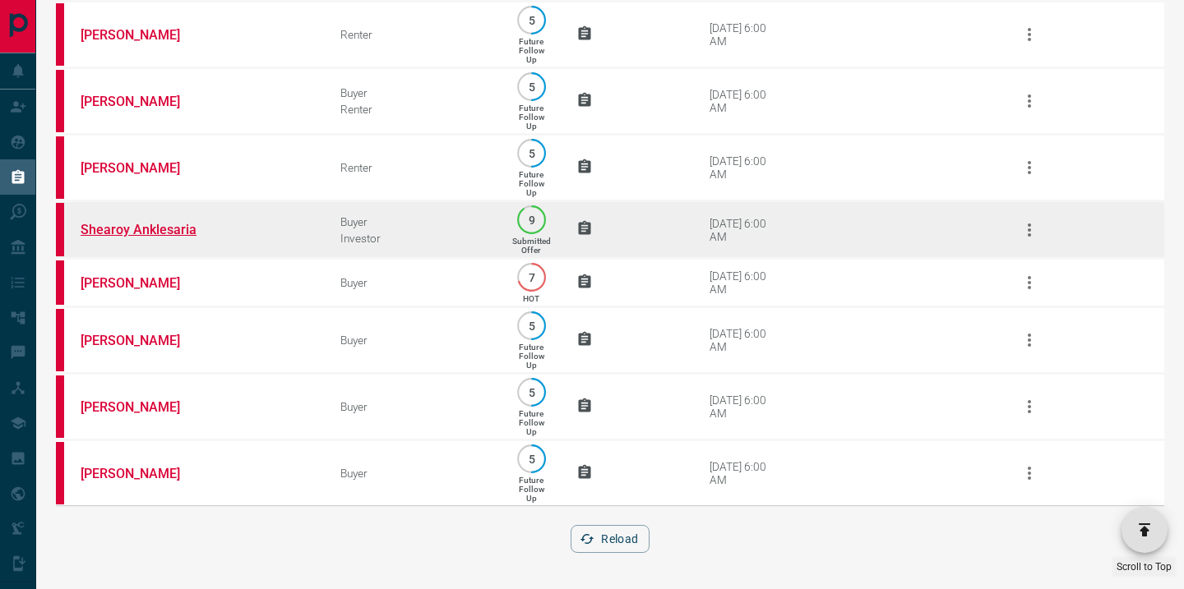
click at [138, 224] on link "Shearoy Anklesaria" at bounding box center [142, 230] width 123 height 16
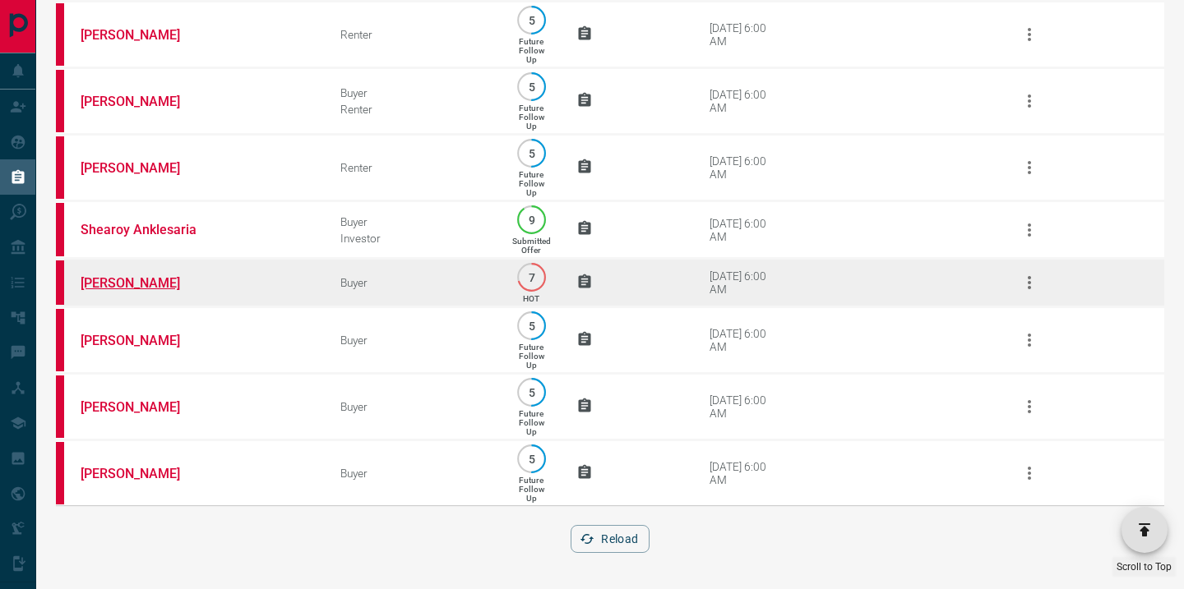
click at [125, 279] on link "[PERSON_NAME]" at bounding box center [142, 283] width 123 height 16
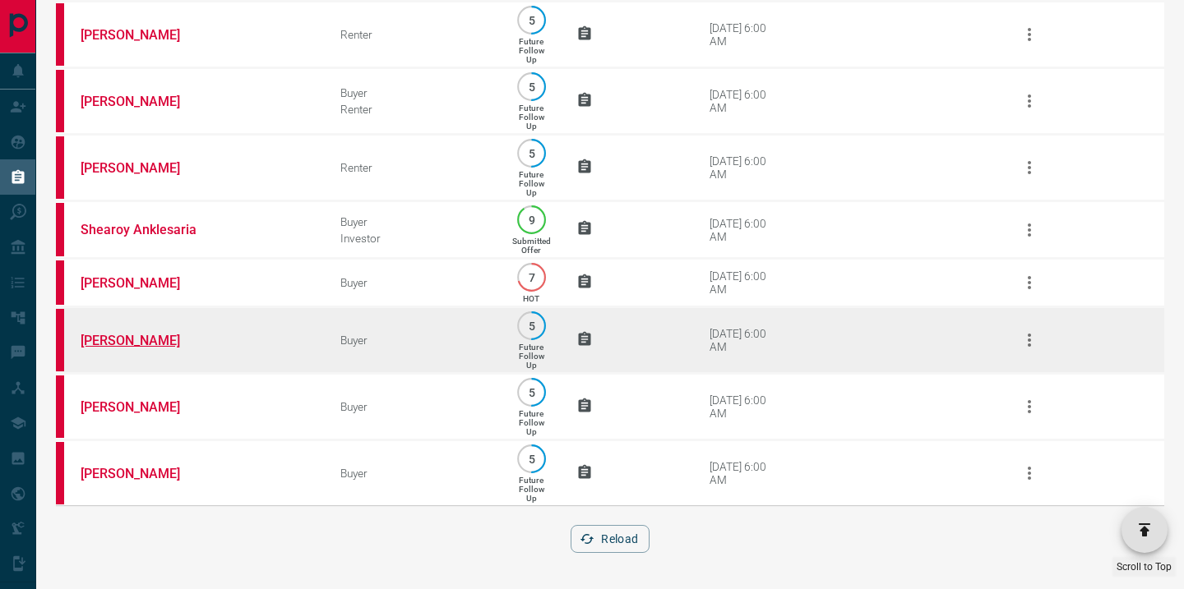
click at [126, 339] on link "[PERSON_NAME]" at bounding box center [142, 341] width 123 height 16
click at [122, 335] on link "[PERSON_NAME]" at bounding box center [142, 341] width 123 height 16
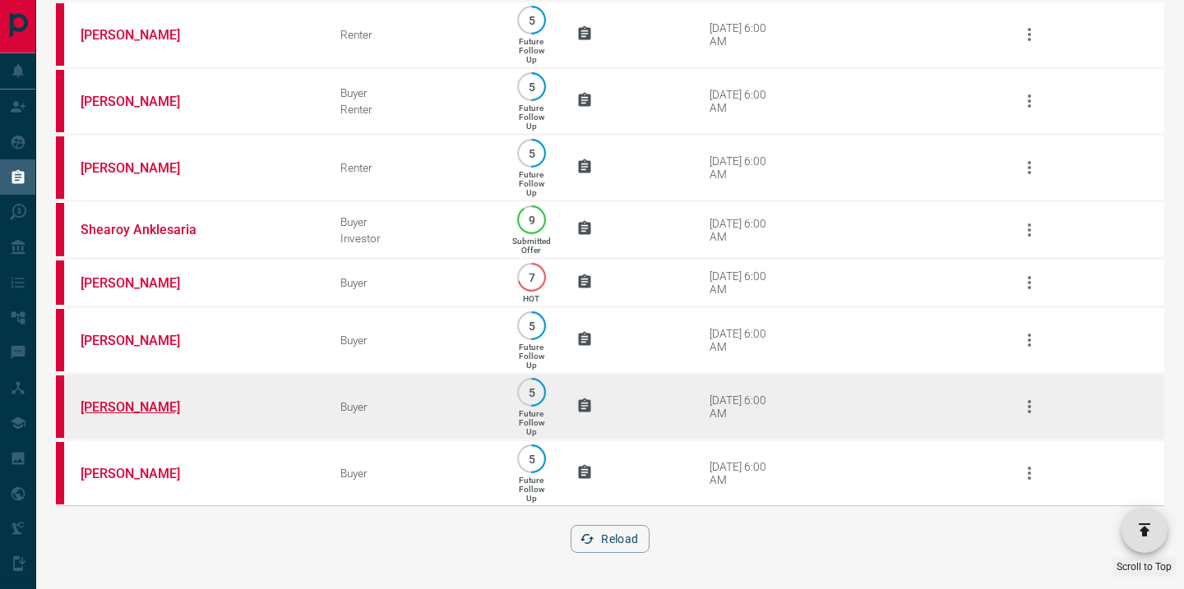
click at [109, 400] on link "[PERSON_NAME]" at bounding box center [142, 408] width 123 height 16
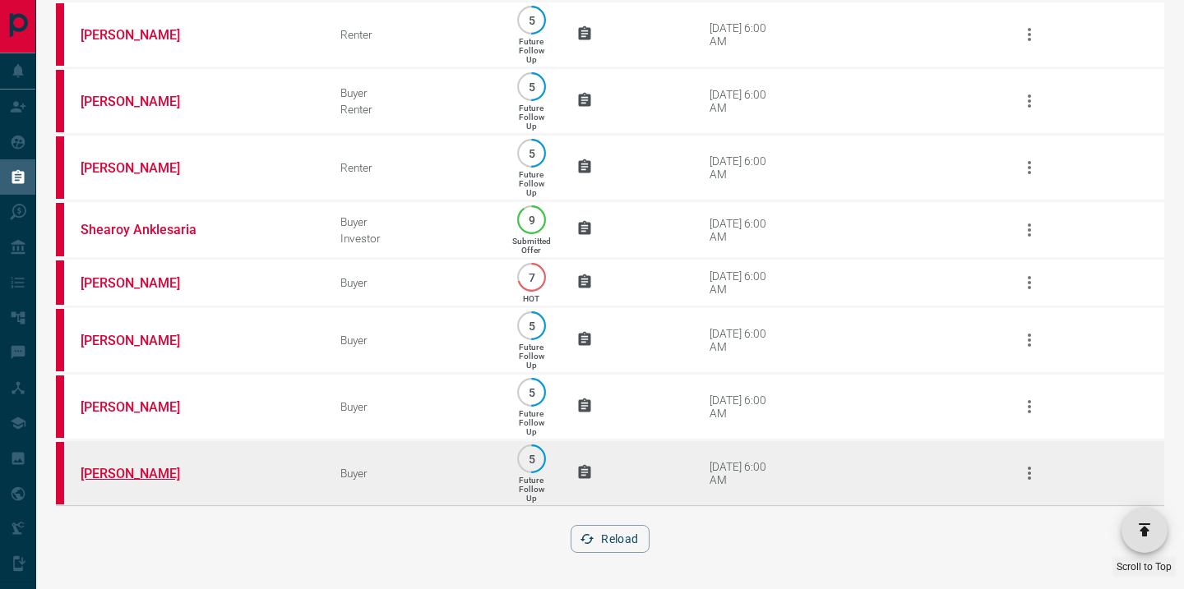
click at [134, 473] on link "[PERSON_NAME]" at bounding box center [142, 474] width 123 height 16
